Goal: Task Accomplishment & Management: Use online tool/utility

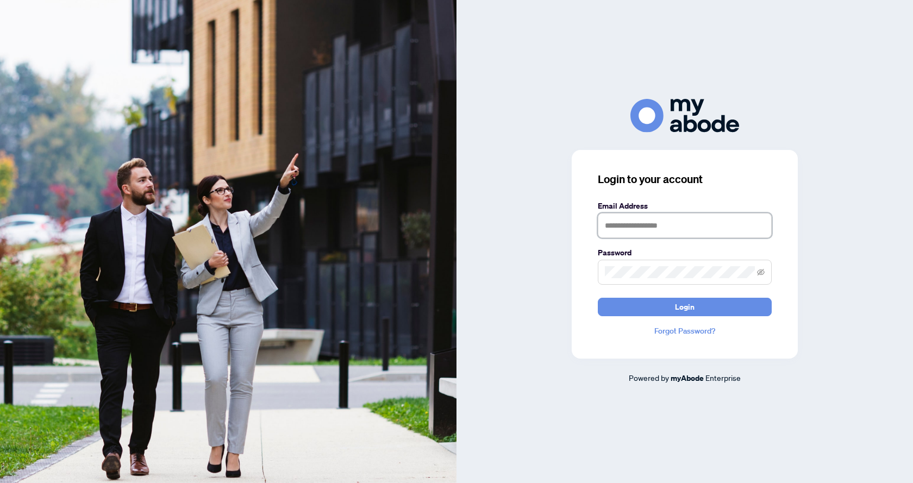
click at [622, 227] on input "text" at bounding box center [685, 225] width 174 height 25
type input "**********"
click at [691, 309] on span "Login" at bounding box center [685, 306] width 20 height 17
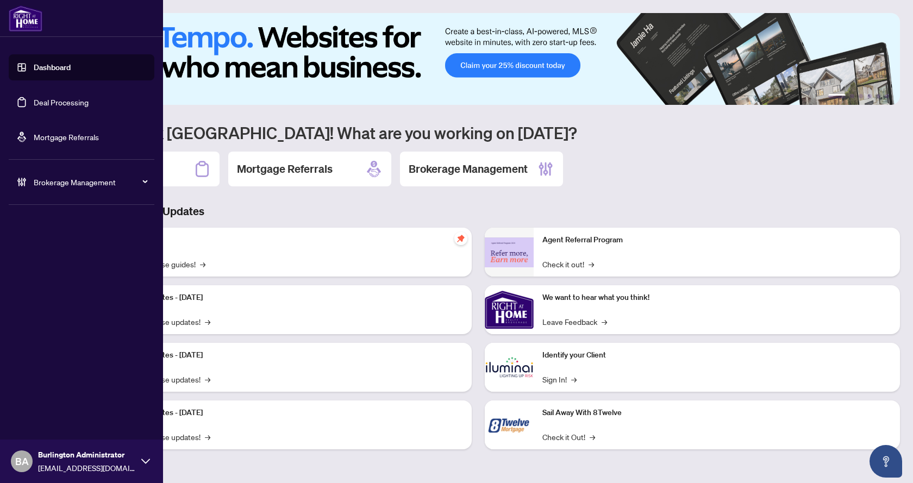
click at [85, 102] on link "Deal Processing" at bounding box center [61, 102] width 55 height 10
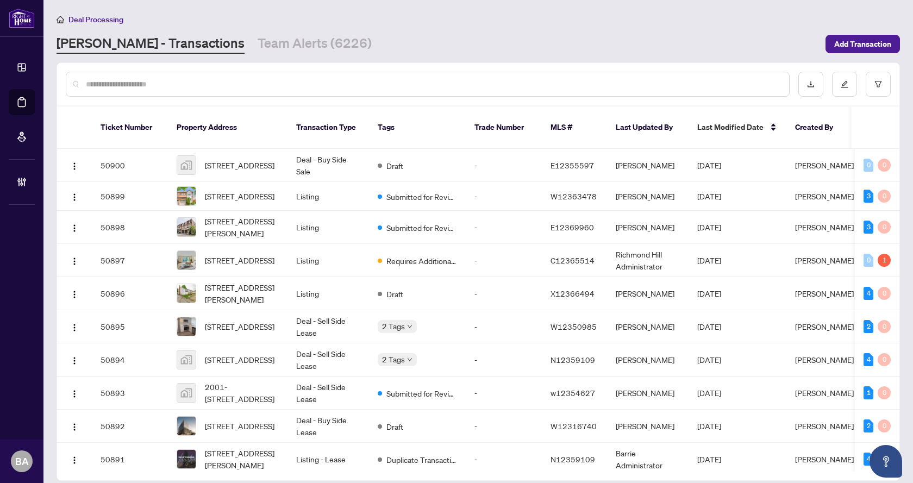
click at [158, 85] on input "text" at bounding box center [433, 84] width 694 height 12
click at [271, 89] on input "text" at bounding box center [433, 84] width 694 height 12
click at [203, 89] on input "text" at bounding box center [433, 84] width 694 height 12
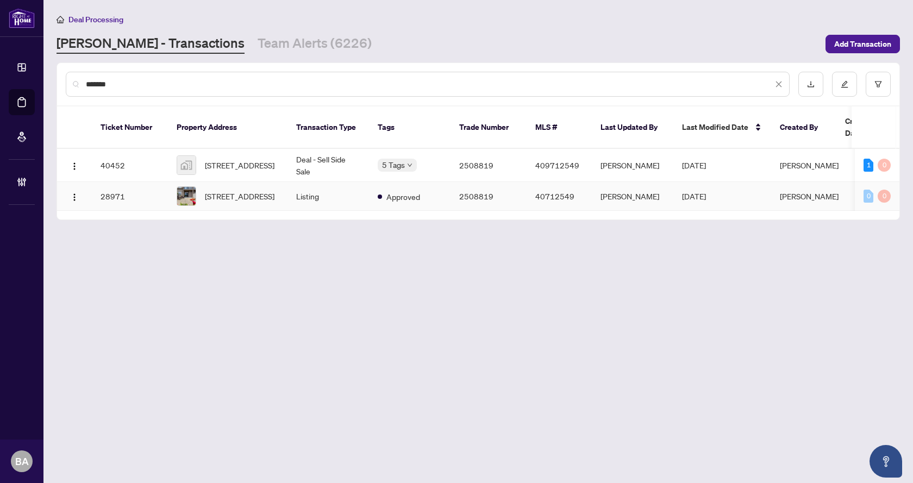
type input "*******"
click at [236, 159] on span "[STREET_ADDRESS]" at bounding box center [240, 165] width 70 height 12
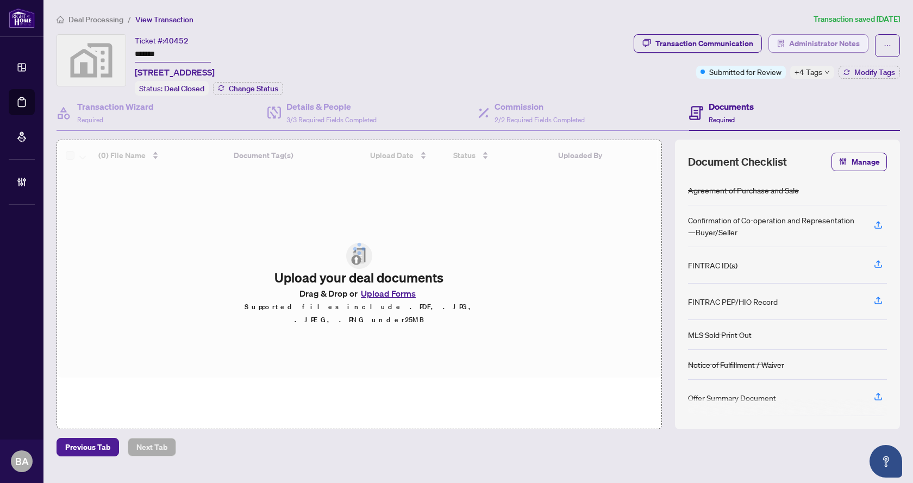
click at [811, 42] on span "Administrator Notes" at bounding box center [824, 43] width 71 height 17
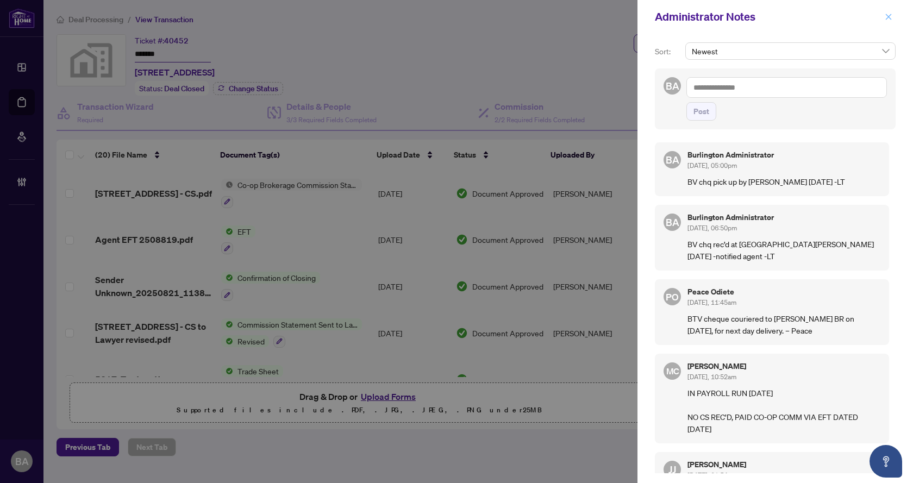
click at [886, 18] on icon "close" at bounding box center [888, 17] width 8 height 8
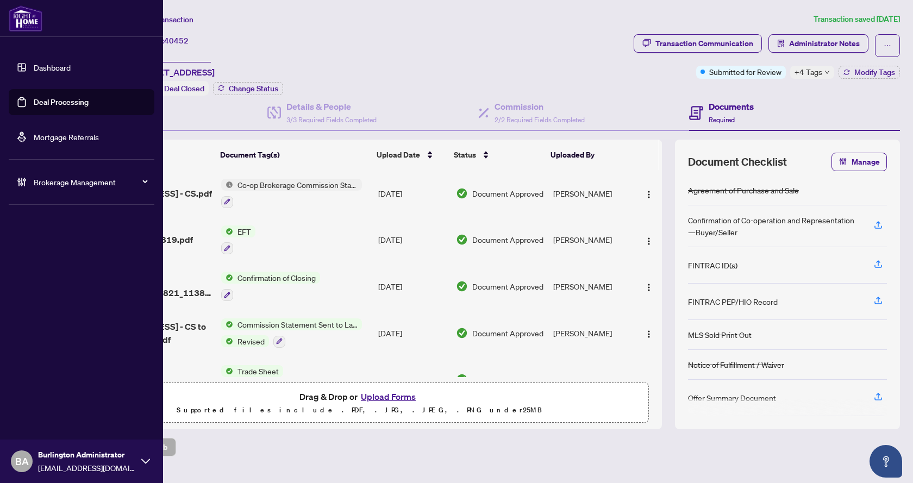
click at [54, 98] on link "Deal Processing" at bounding box center [61, 102] width 55 height 10
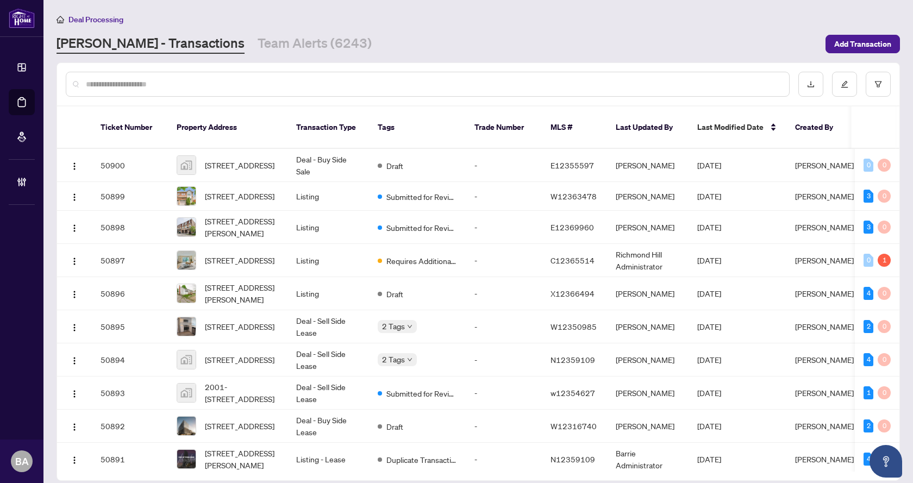
click at [299, 87] on input "text" at bounding box center [433, 84] width 694 height 12
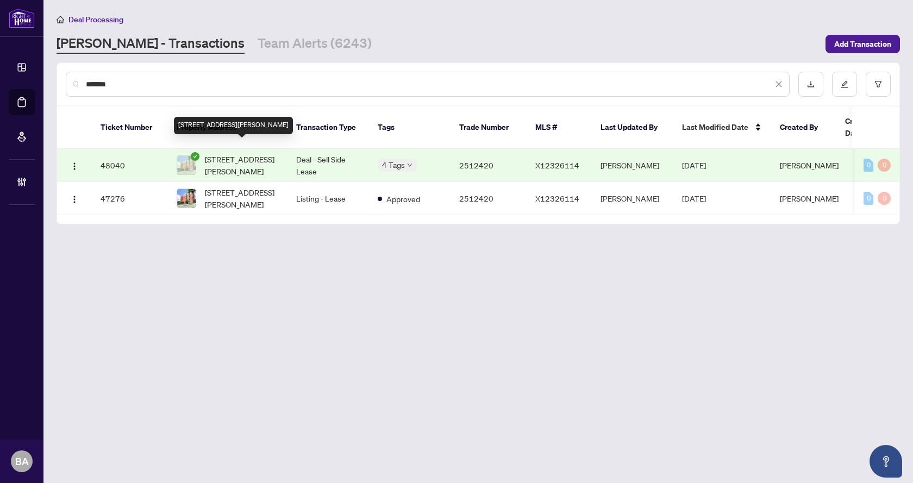
type input "*******"
click at [246, 153] on span "[STREET_ADDRESS][PERSON_NAME]" at bounding box center [242, 165] width 74 height 24
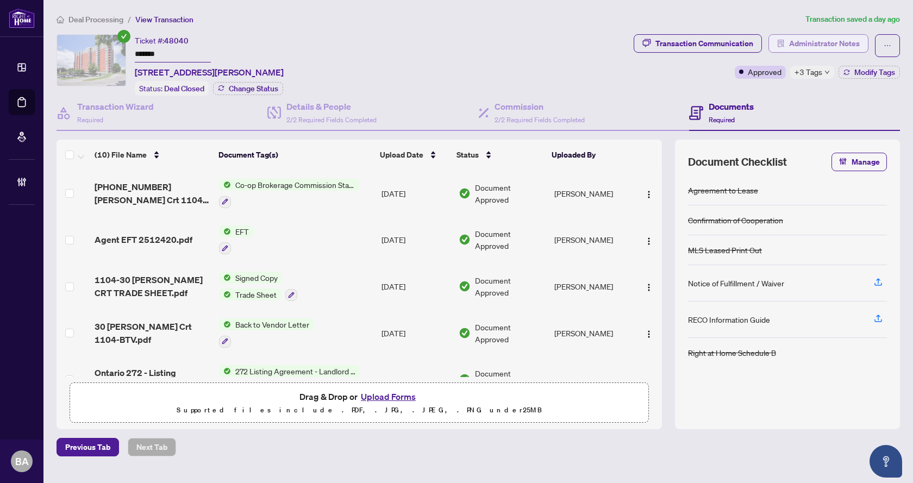
click at [795, 43] on span "Administrator Notes" at bounding box center [824, 43] width 71 height 17
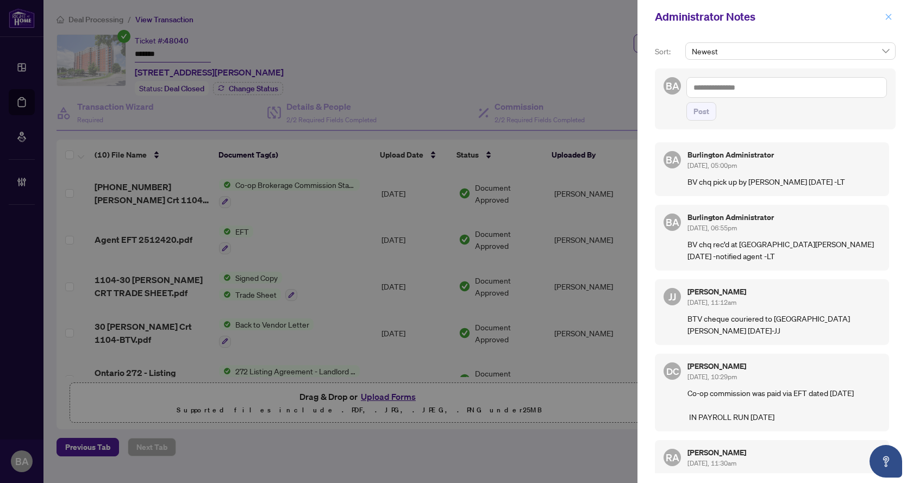
click at [890, 17] on icon "close" at bounding box center [888, 17] width 8 height 8
